Goal: Task Accomplishment & Management: Use online tool/utility

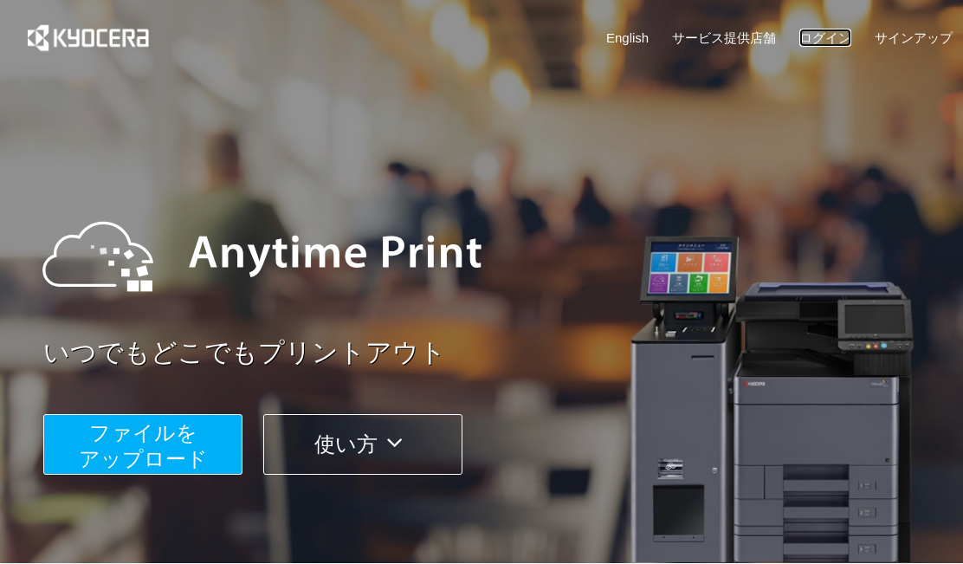
click at [822, 33] on link "ログイン" at bounding box center [825, 38] width 52 height 18
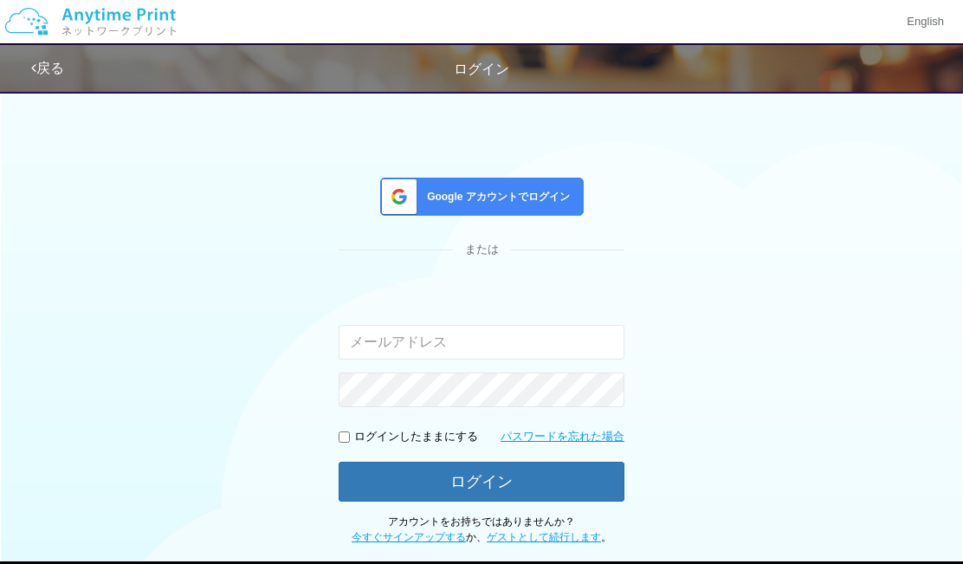
click at [520, 198] on span "Google アカウントでログイン" at bounding box center [495, 197] width 150 height 15
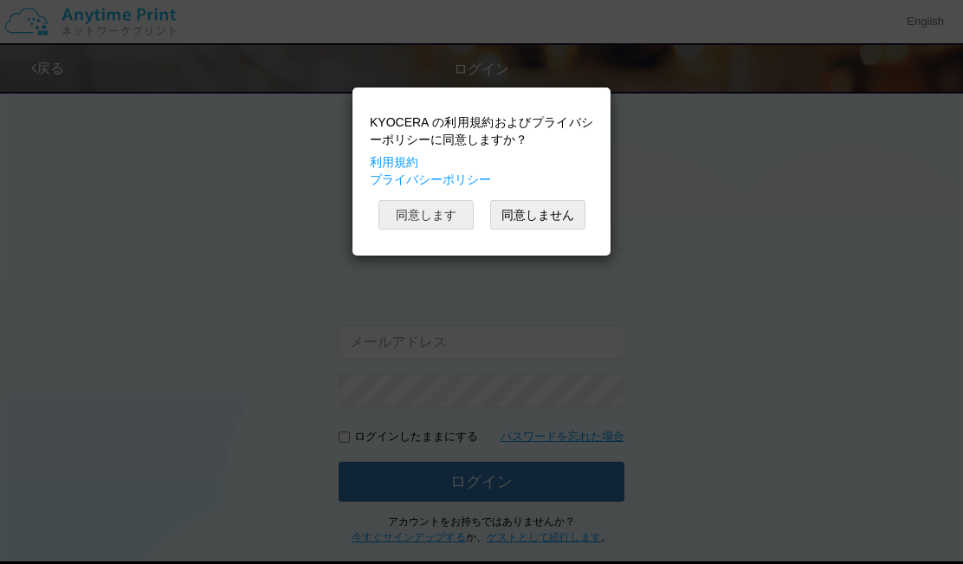
click at [454, 213] on button "同意します" at bounding box center [425, 214] width 95 height 29
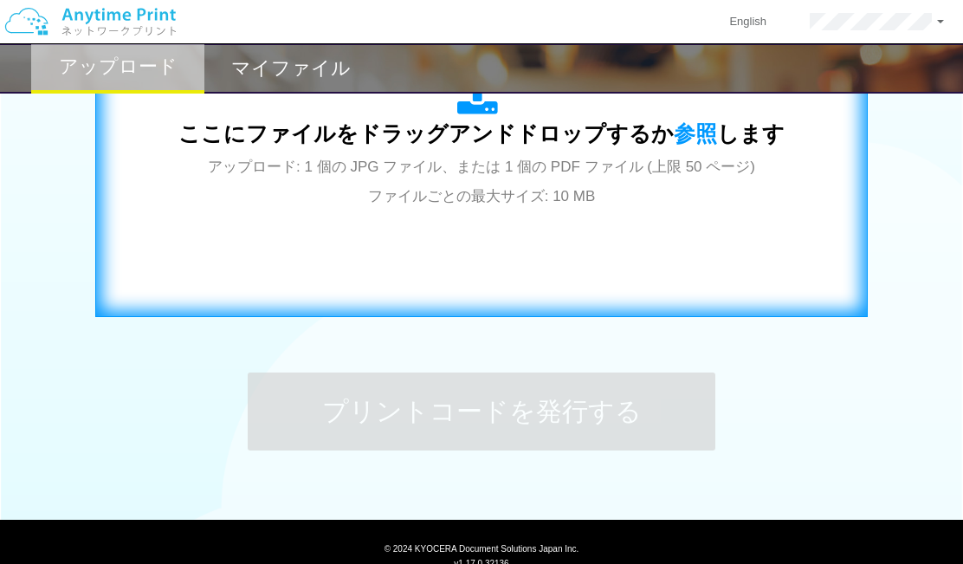
scroll to position [693, 0]
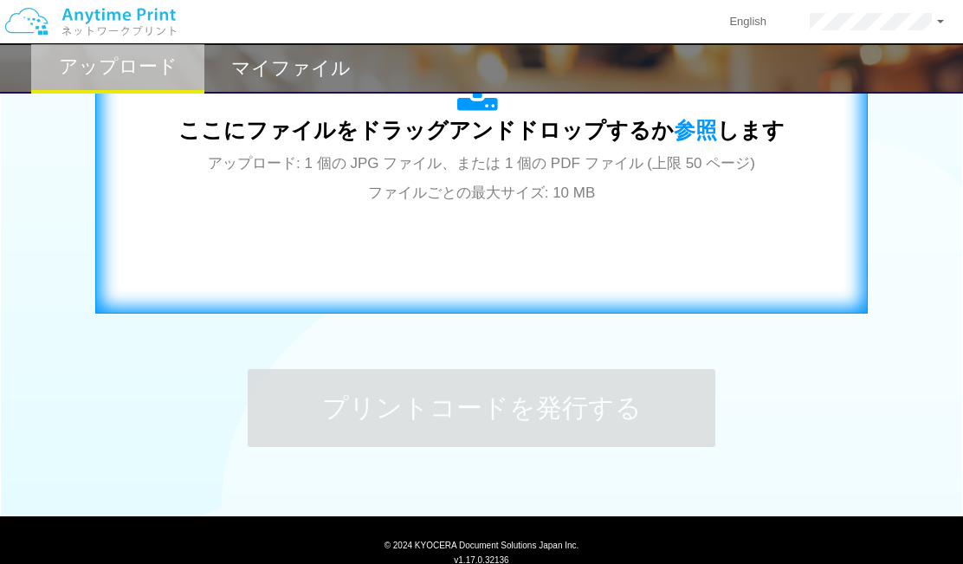
click at [522, 220] on div "ここにファイルをドラッグアンドドロップするか 参照 します アップロード: 1 個の JPG ファイル、または 1 個の PDF ファイル (上限 50 ペー…" at bounding box center [481, 138] width 736 height 313
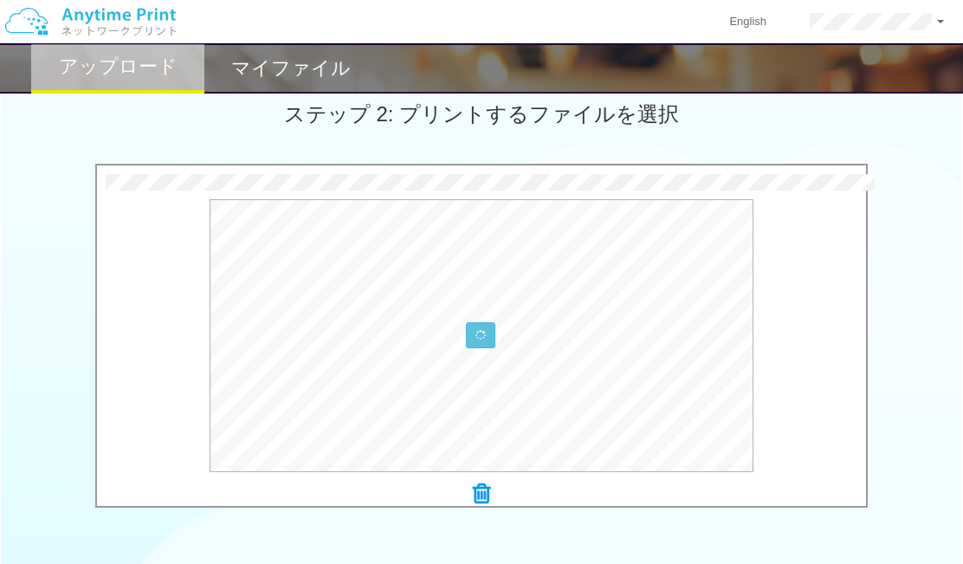
scroll to position [628, 0]
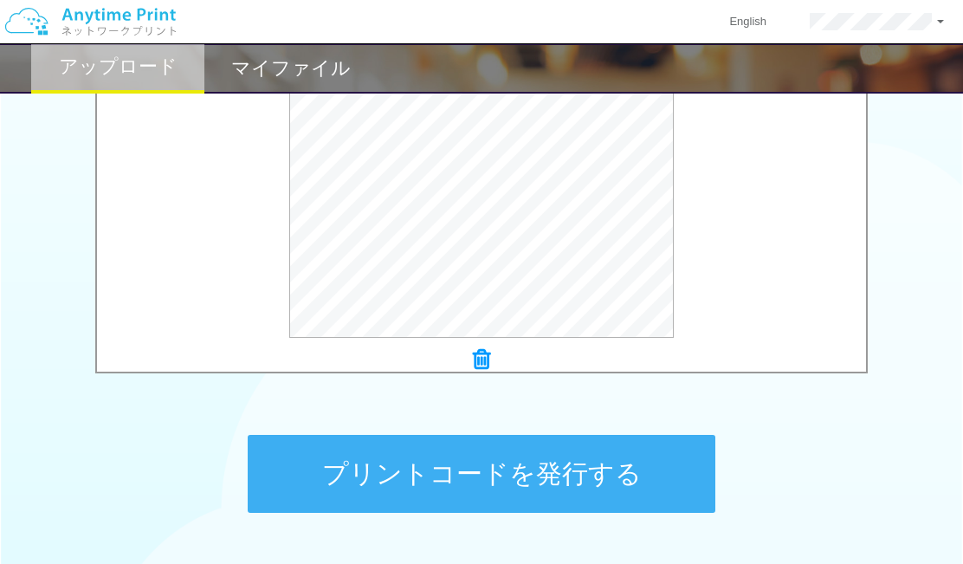
click at [501, 470] on button "プリントコードを発行する" at bounding box center [481, 474] width 467 height 78
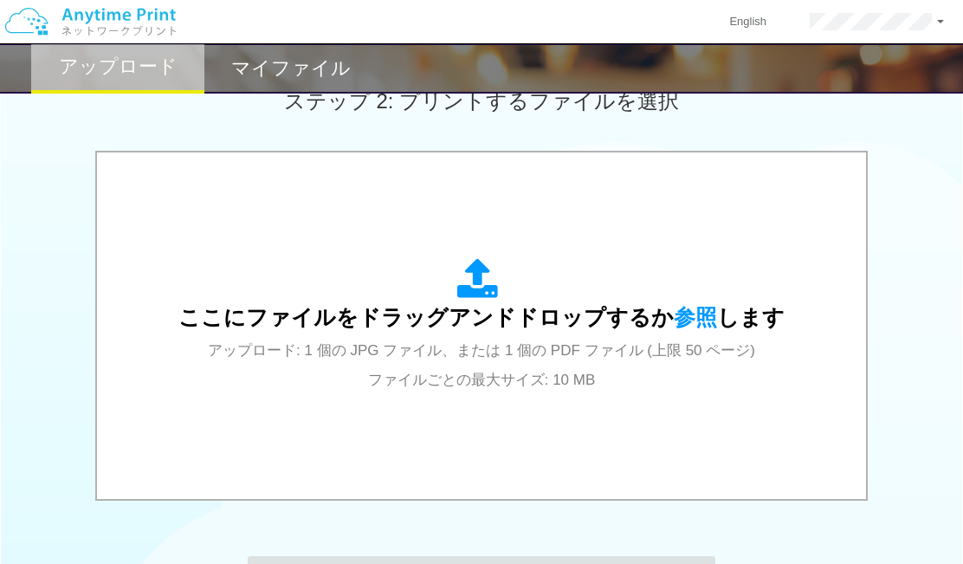
scroll to position [686, 0]
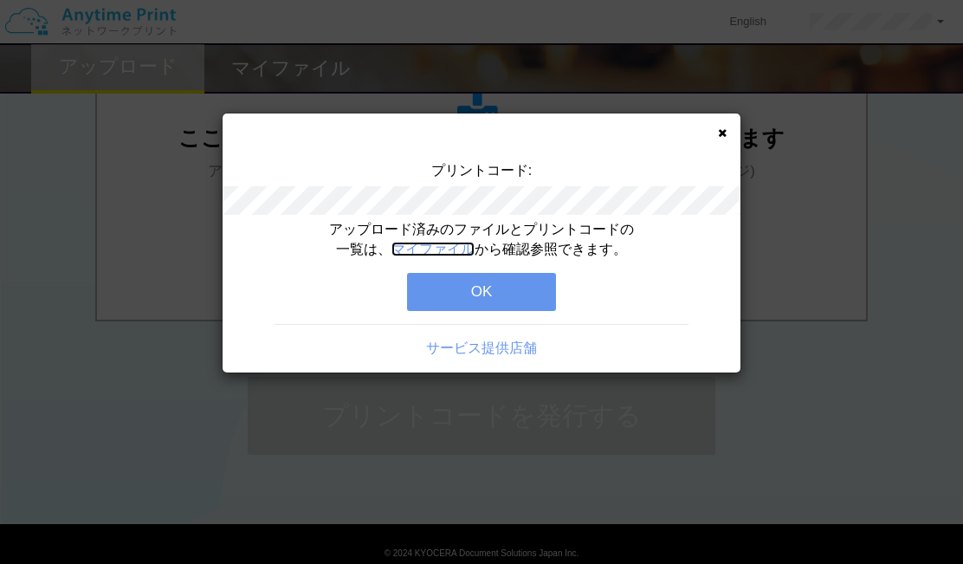
click at [448, 254] on link "マイファイル" at bounding box center [432, 249] width 83 height 15
